Goal: Check status

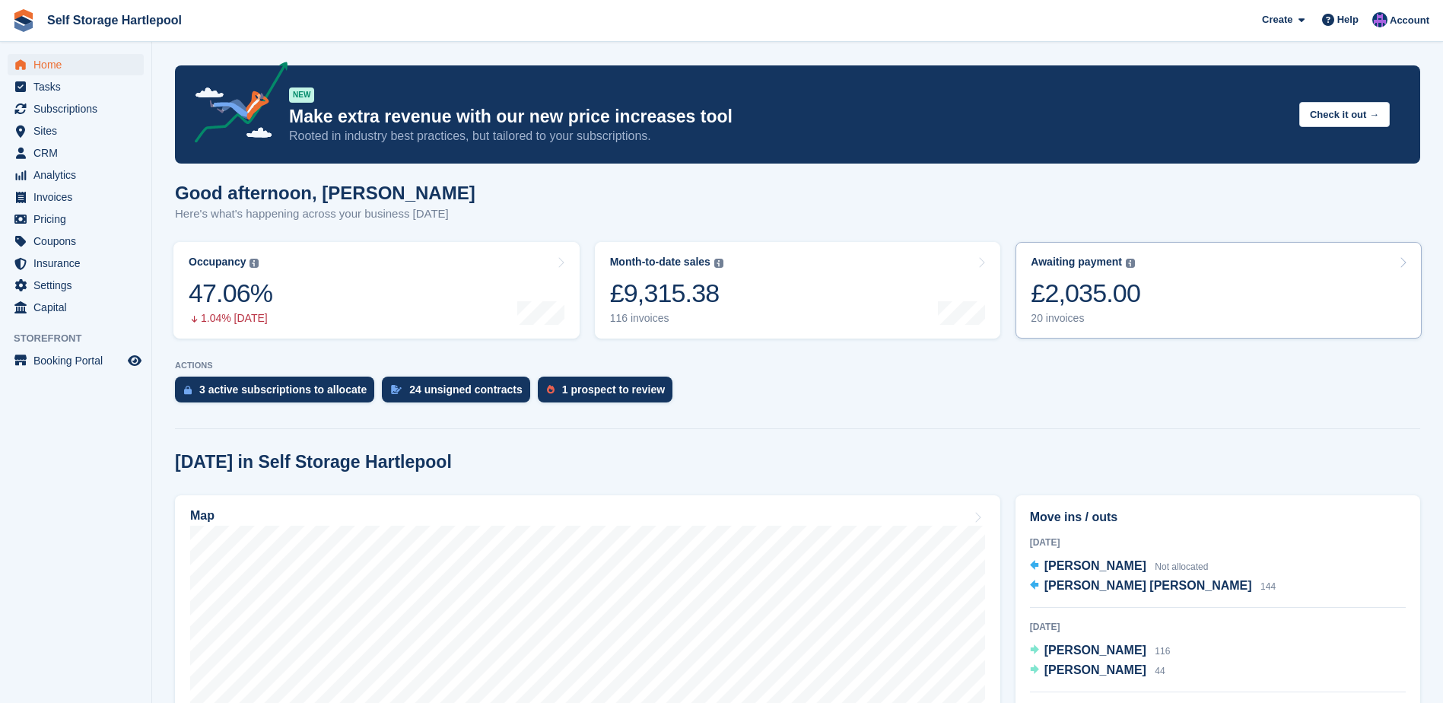
click at [1184, 283] on link "Awaiting payment The total outstanding balance on all open invoices. £2,035.00 …" at bounding box center [1218, 290] width 406 height 97
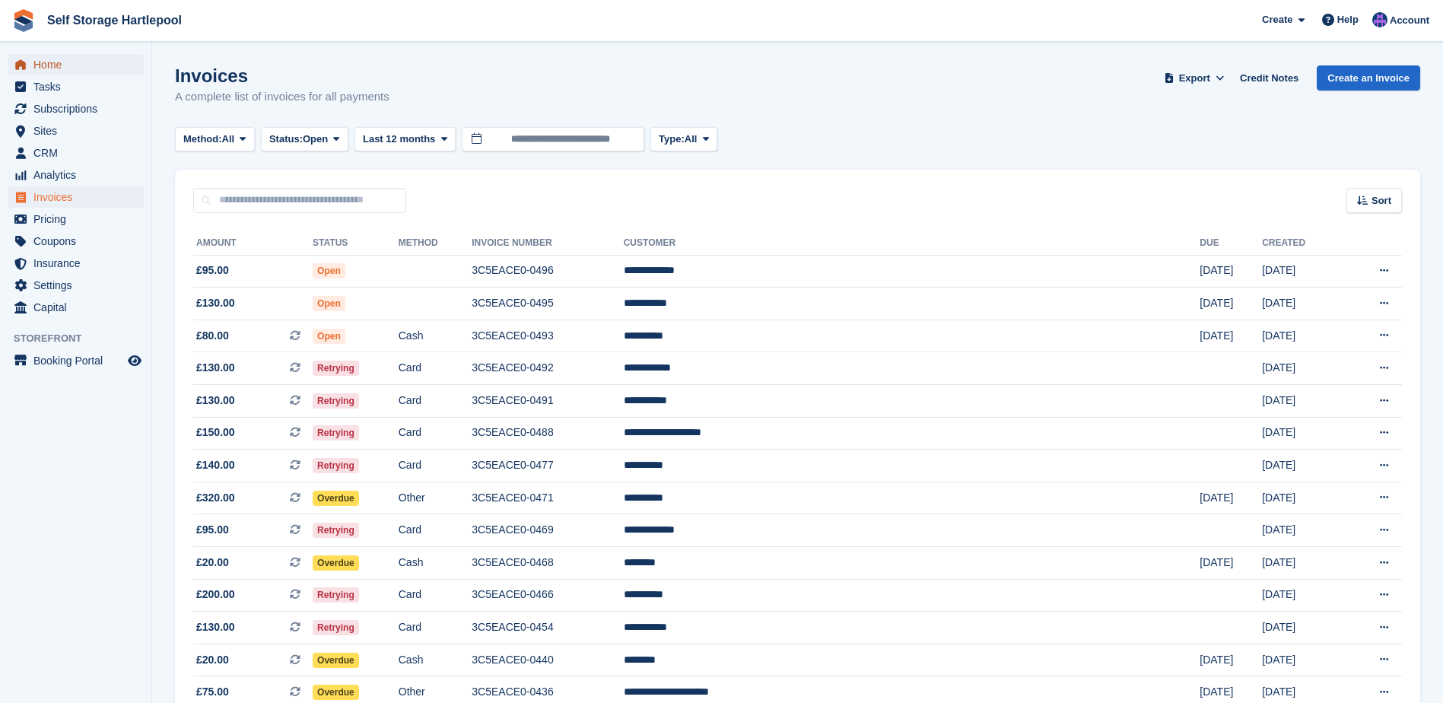
click at [50, 62] on span "Home" at bounding box center [78, 64] width 91 height 21
